Goal: Task Accomplishment & Management: Use online tool/utility

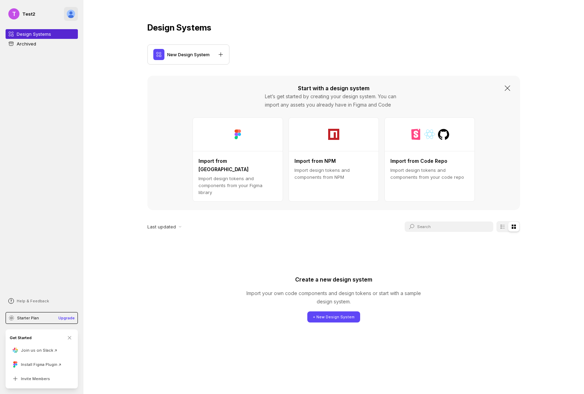
click at [67, 14] on div at bounding box center [71, 14] width 8 height 8
click at [111, 24] on div "Design Systems New Design System Start with a design system Let’s get started b…" at bounding box center [333, 197] width 500 height 394
click at [200, 53] on p "New Design System" at bounding box center [188, 54] width 42 height 7
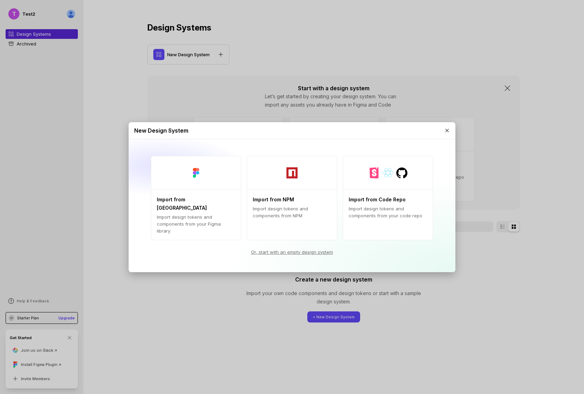
click at [273, 249] on link "Or, start with an empty design system" at bounding box center [291, 252] width 293 height 7
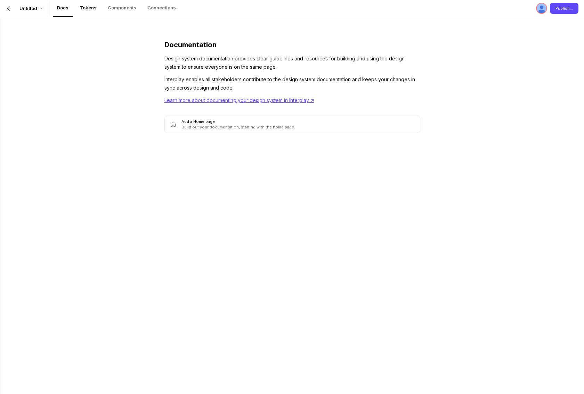
click at [82, 9] on p "Tokens" at bounding box center [88, 7] width 17 height 7
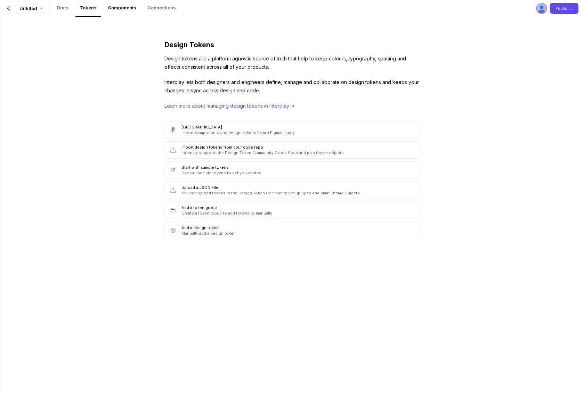
click at [119, 10] on p "Components" at bounding box center [122, 7] width 28 height 7
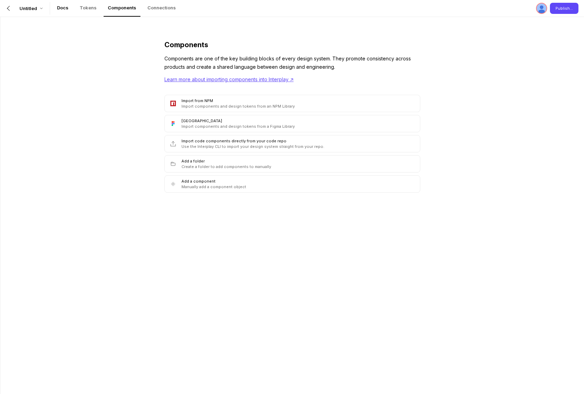
click at [63, 9] on p "Docs" at bounding box center [62, 7] width 11 height 7
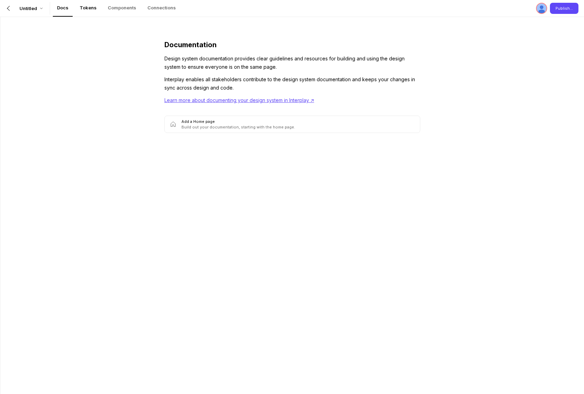
click at [92, 10] on p "Tokens" at bounding box center [88, 7] width 17 height 7
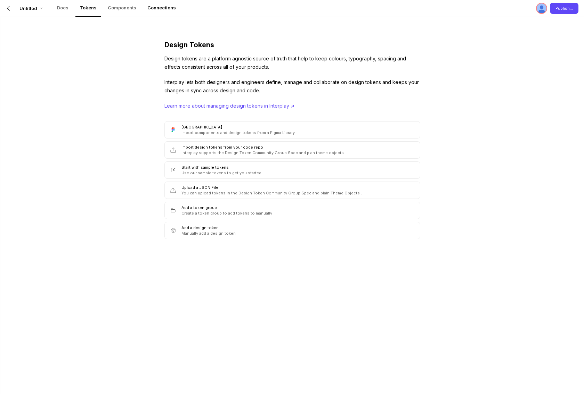
click at [147, 8] on p "Connections" at bounding box center [161, 7] width 28 height 7
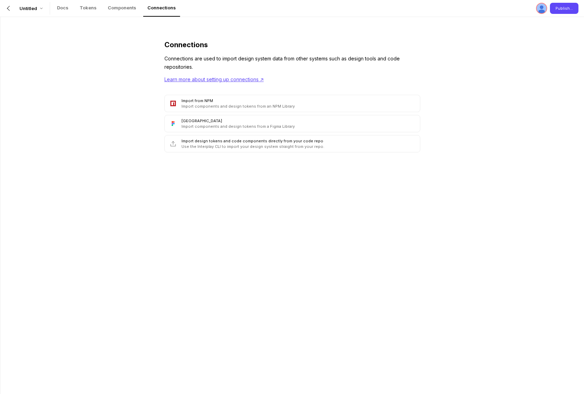
click at [233, 80] on link "Learn more about setting up connections ↗︎" at bounding box center [292, 79] width 256 height 8
click at [227, 79] on link "Learn more about setting up connections ↗︎" at bounding box center [292, 79] width 256 height 8
